Goal: Book appointment/travel/reservation

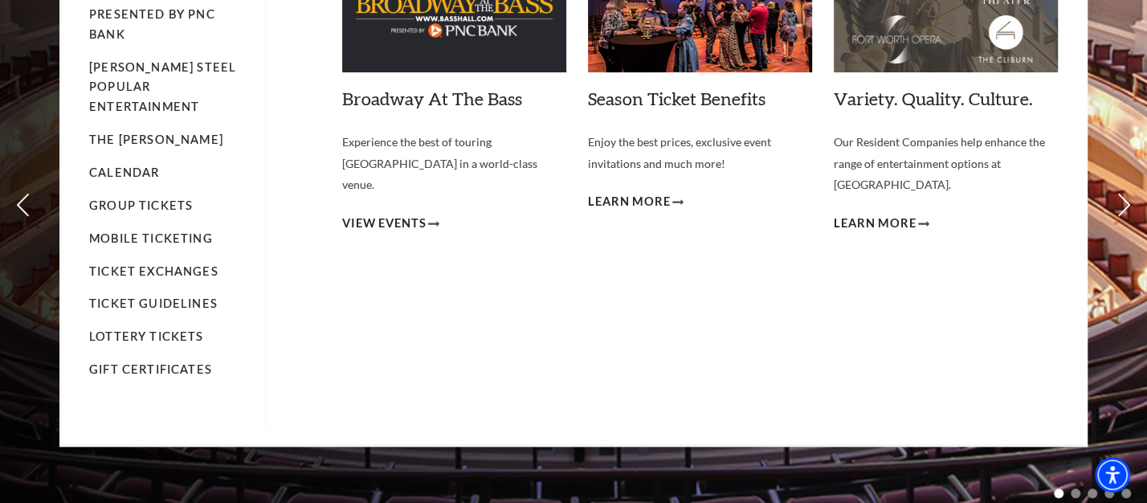
scroll to position [100, 0]
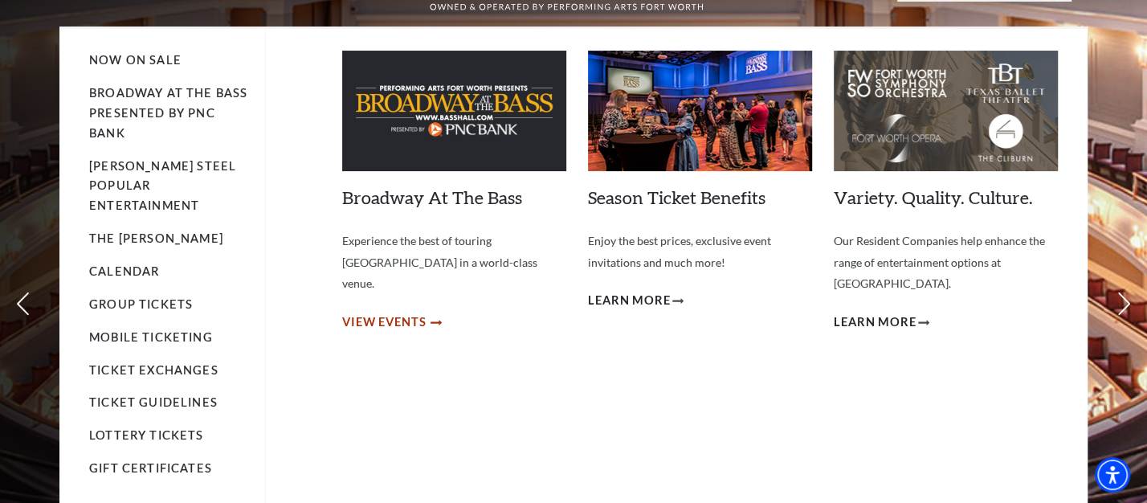
click at [395, 313] on span "View Events" at bounding box center [384, 323] width 84 height 20
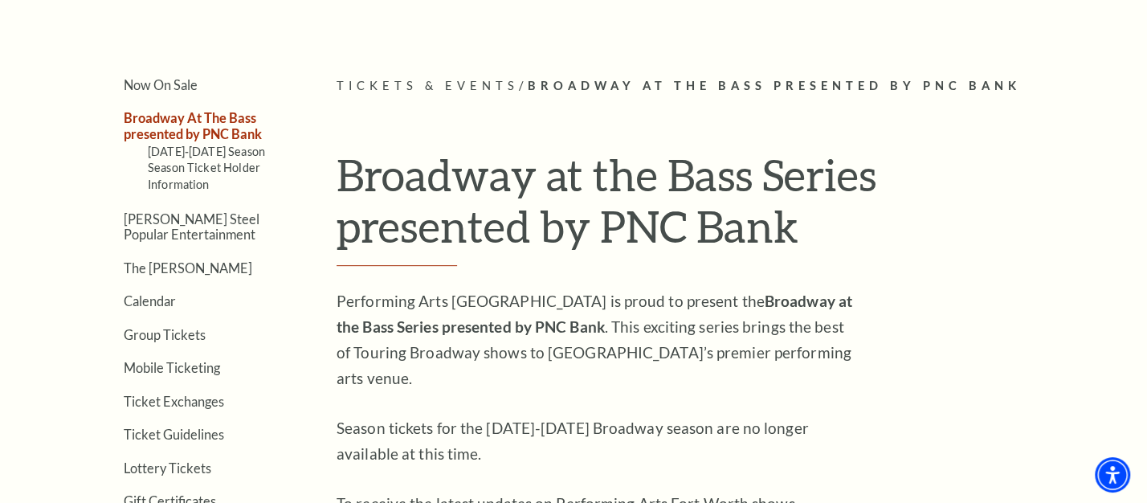
scroll to position [399, 0]
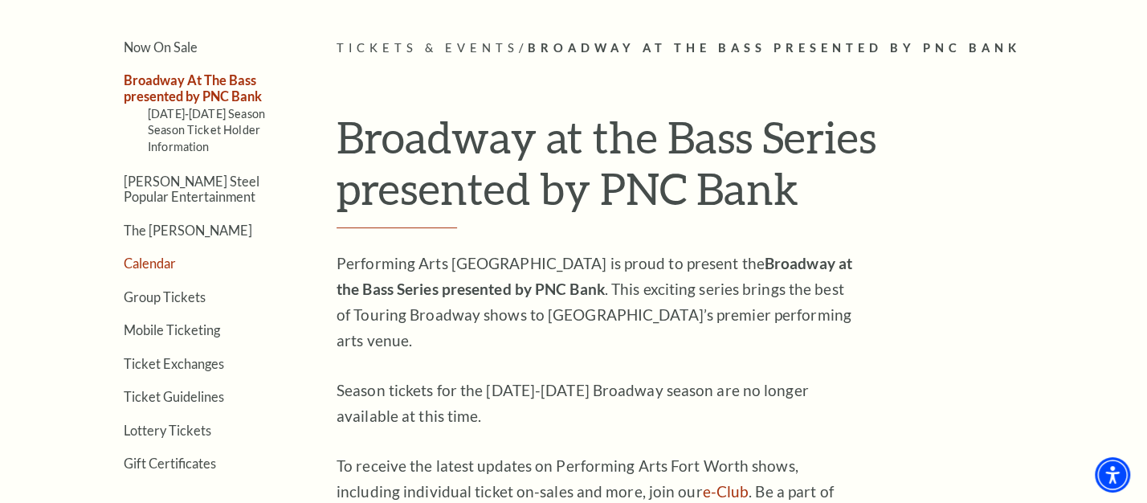
click at [153, 256] on link "Calendar" at bounding box center [150, 263] width 52 height 15
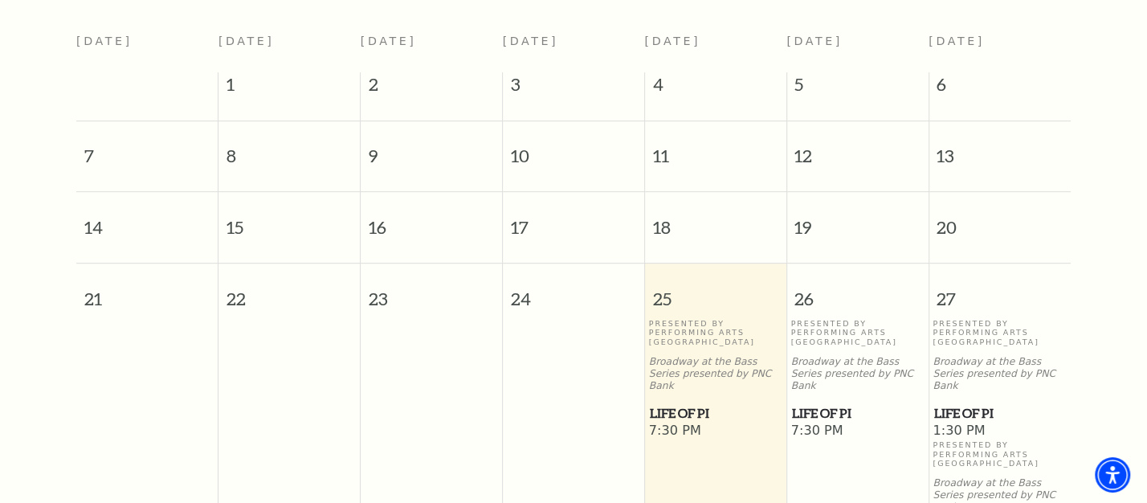
scroll to position [242, 0]
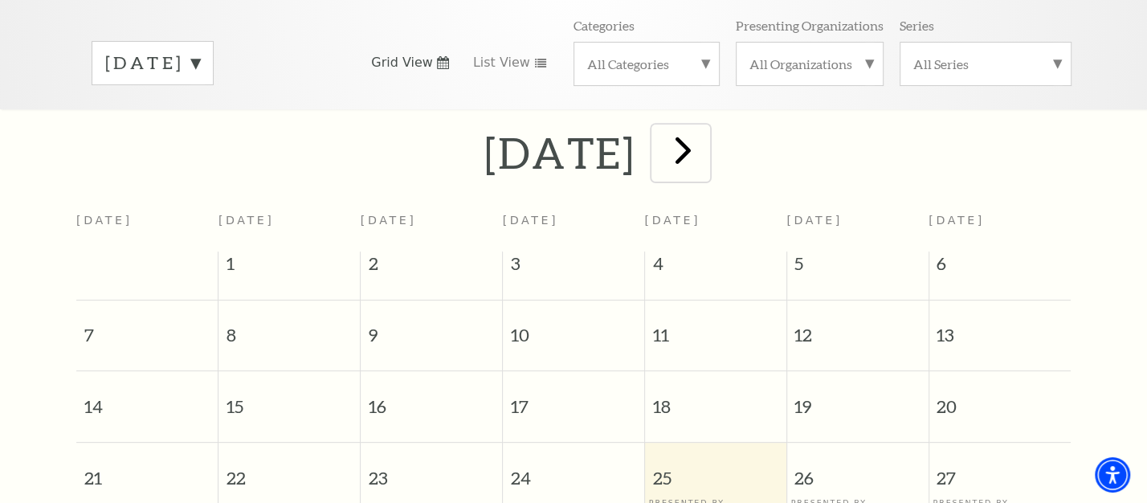
click at [705, 127] on span "next" at bounding box center [683, 150] width 46 height 46
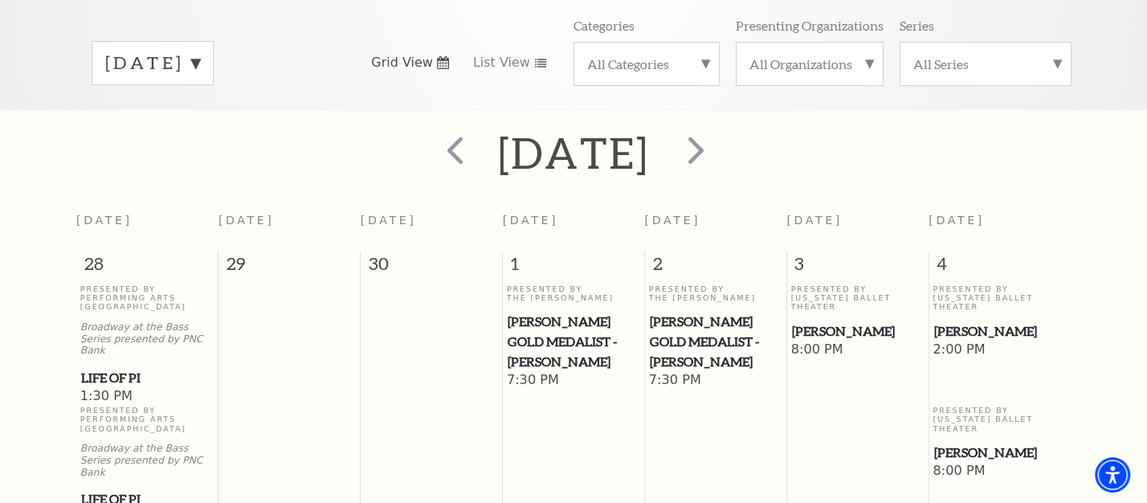
scroll to position [141, 0]
